Goal: Transaction & Acquisition: Purchase product/service

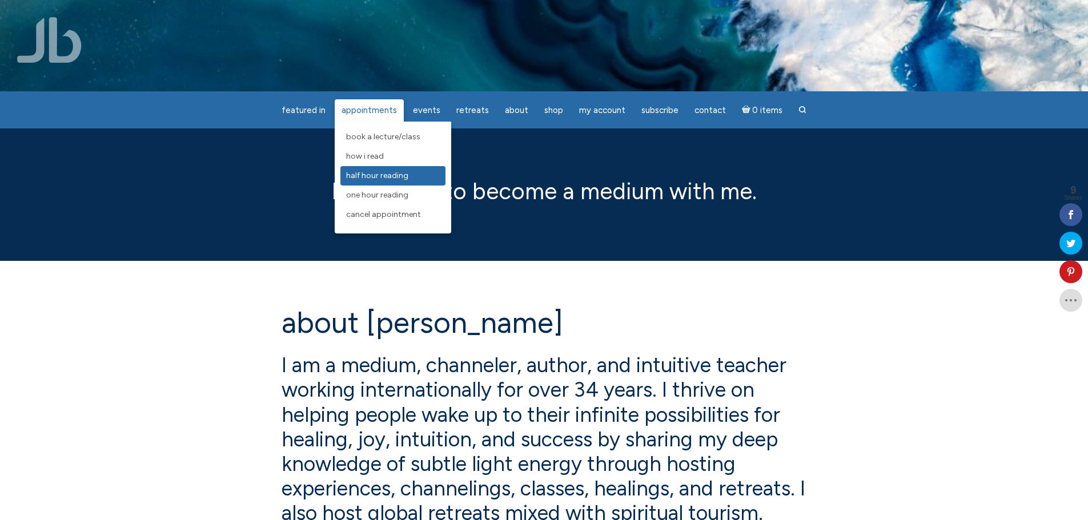
click at [399, 175] on span "Half Hour Reading" at bounding box center [377, 176] width 62 height 10
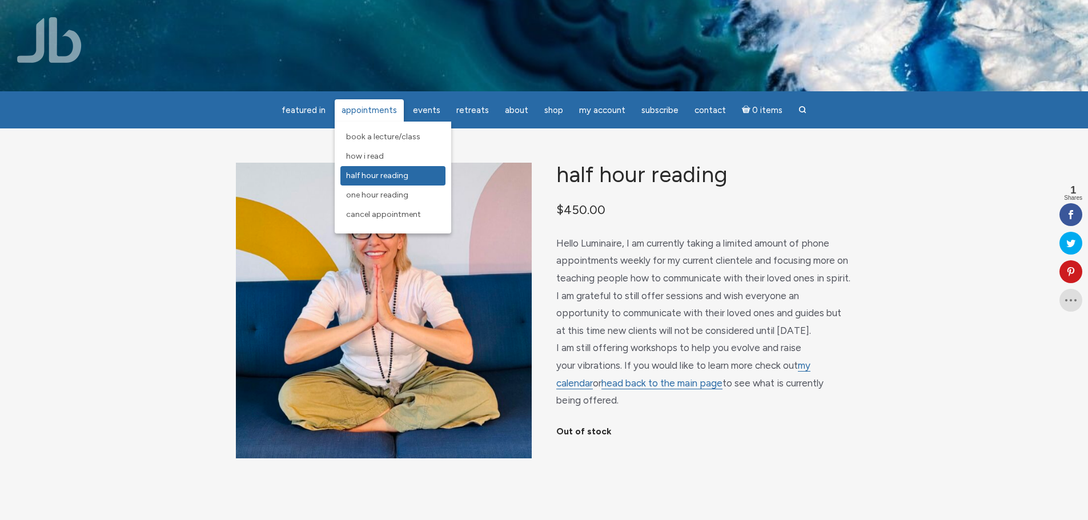
click at [405, 179] on span "Half Hour Reading" at bounding box center [377, 176] width 62 height 10
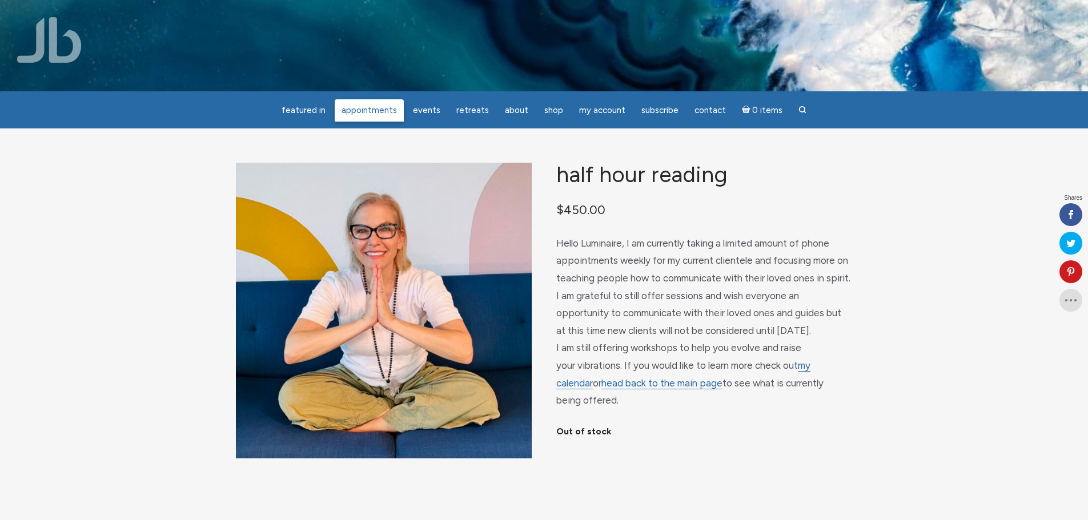
click at [369, 117] on link "Appointments" at bounding box center [369, 110] width 69 height 22
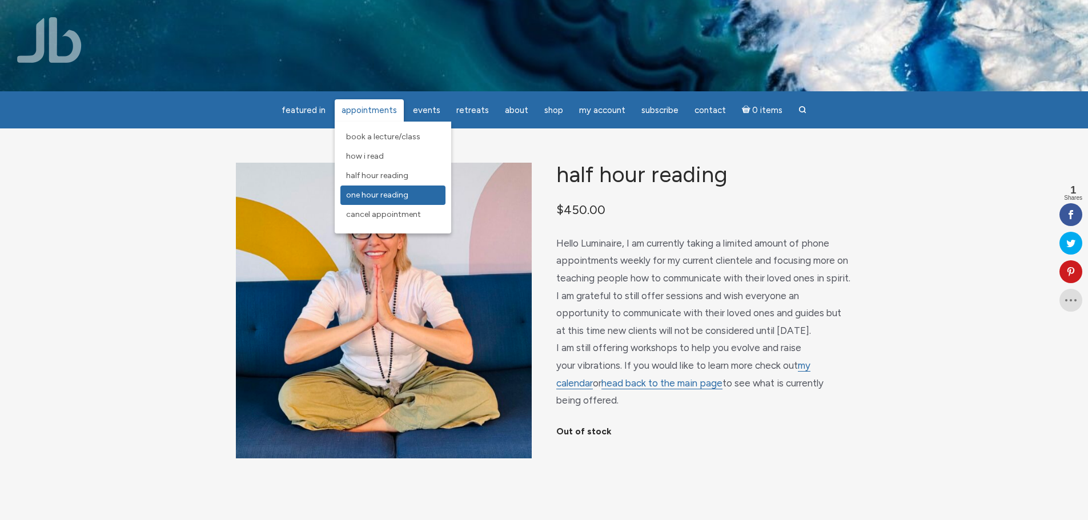
click at [387, 192] on span "One Hour Reading" at bounding box center [377, 195] width 62 height 10
